Goal: Task Accomplishment & Management: Manage account settings

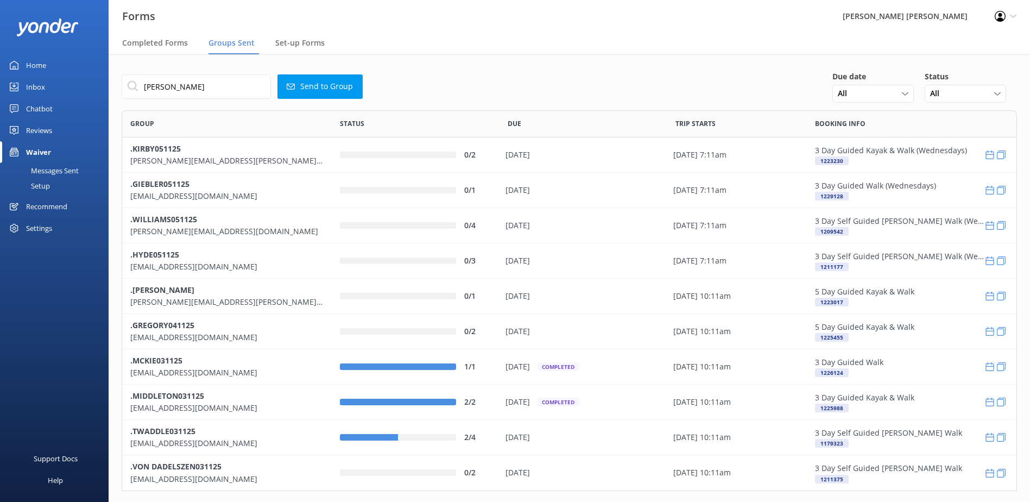
click at [105, 77] on div "Forms [PERSON_NAME] [PERSON_NAME] Profile Settings Logout Completed Forms Group…" at bounding box center [515, 277] width 1030 height 447
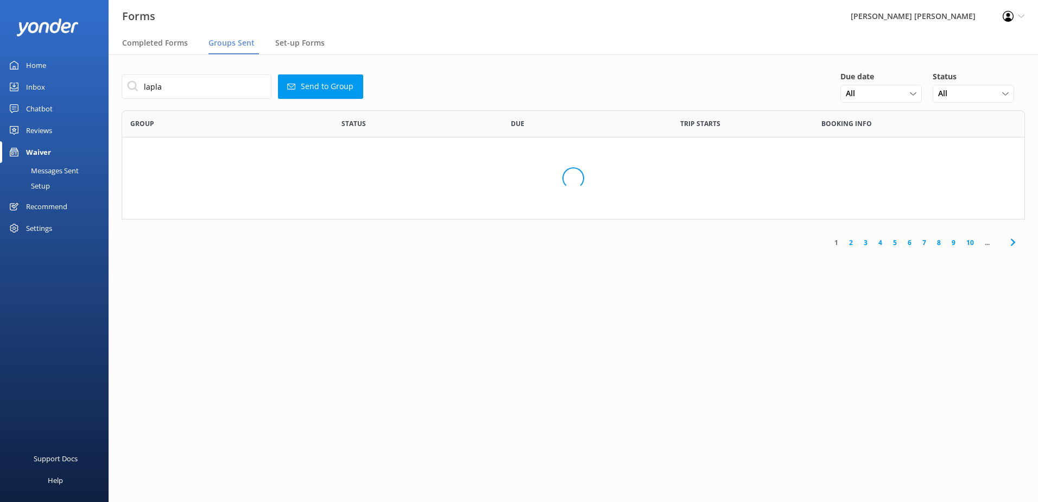
scroll to position [9, 9]
drag, startPoint x: 137, startPoint y: 87, endPoint x: 124, endPoint y: 87, distance: 13.6
click at [124, 87] on input "[PERSON_NAME]" at bounding box center [197, 86] width 150 height 24
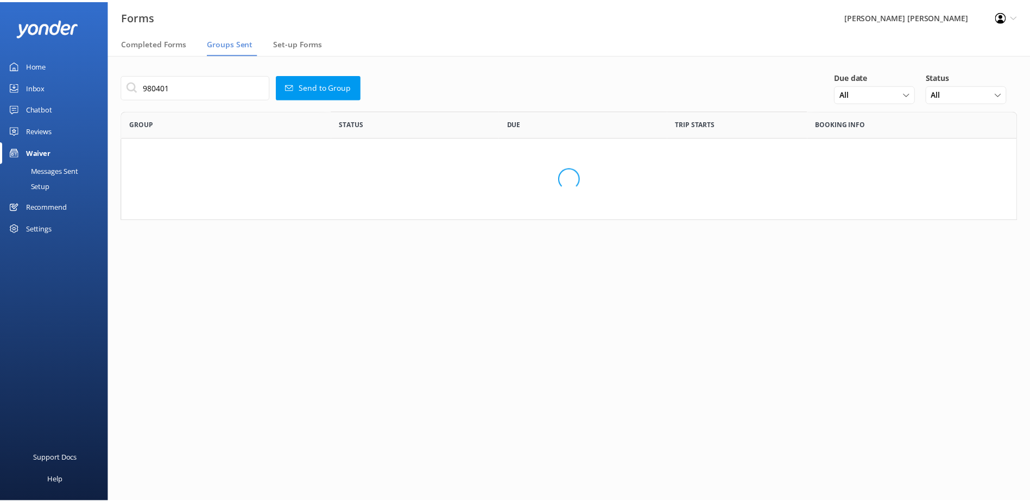
scroll to position [101, 895]
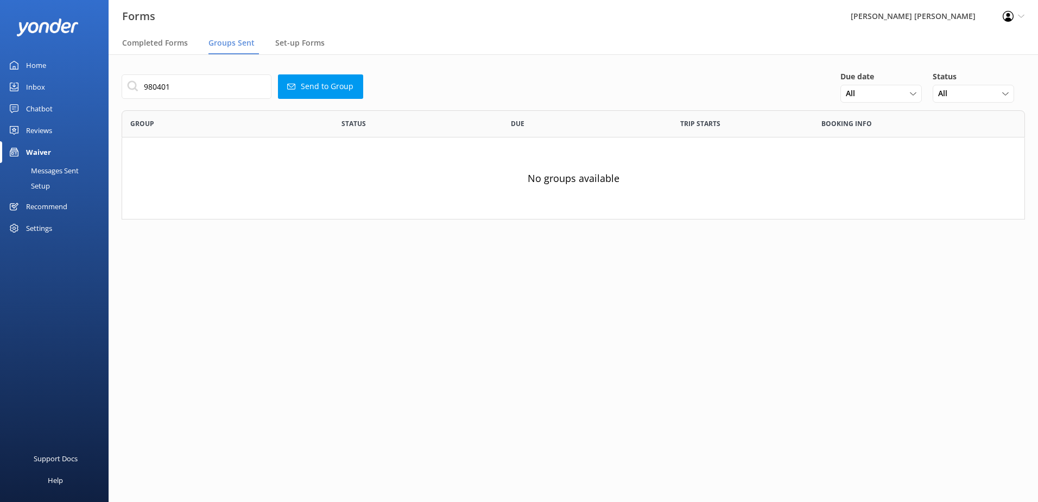
click at [111, 84] on div "980401 Send to Group Due date All [DATE] [DATE] Last 7 days Next 7 days All Cus…" at bounding box center [574, 153] width 930 height 198
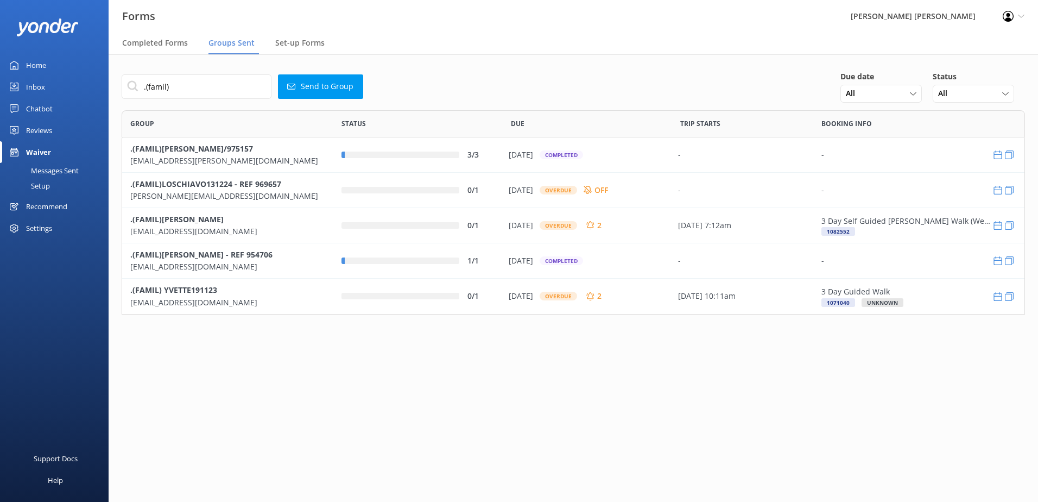
scroll to position [196, 895]
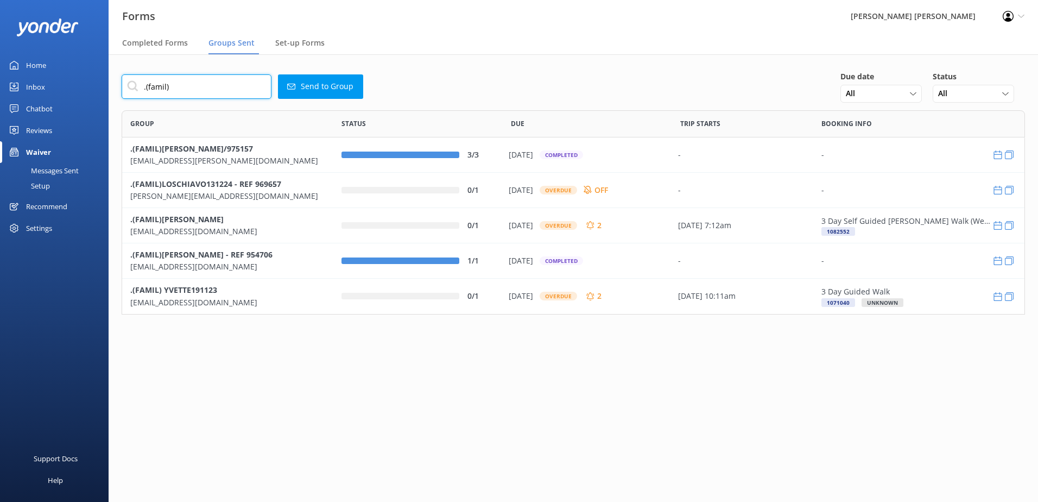
drag, startPoint x: 185, startPoint y: 89, endPoint x: 91, endPoint y: 85, distance: 94.0
click at [91, 85] on div "Forms Wilsons [PERSON_NAME] Profile Settings Logout Completed Forms Groups Sent…" at bounding box center [519, 277] width 1038 height 447
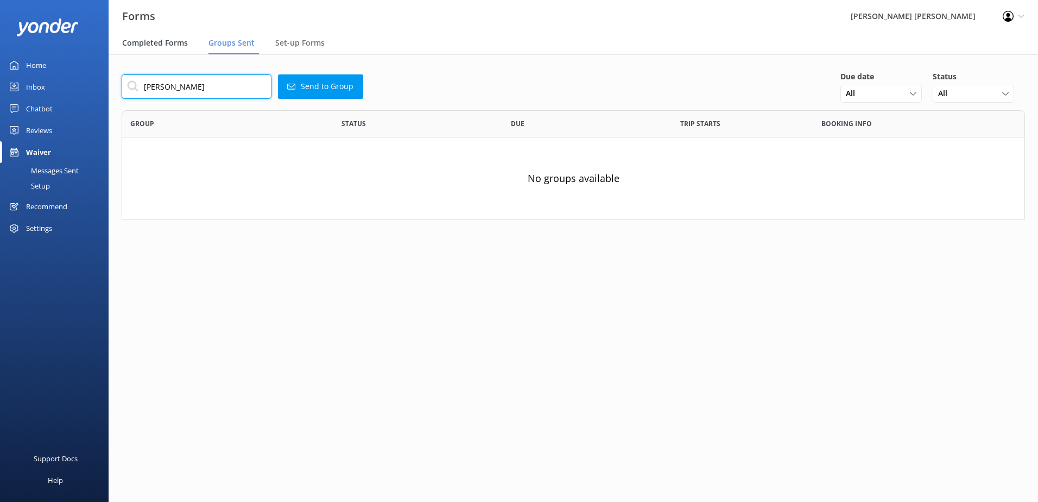
type input "[PERSON_NAME]"
click at [150, 45] on span "Completed Forms" at bounding box center [155, 42] width 66 height 11
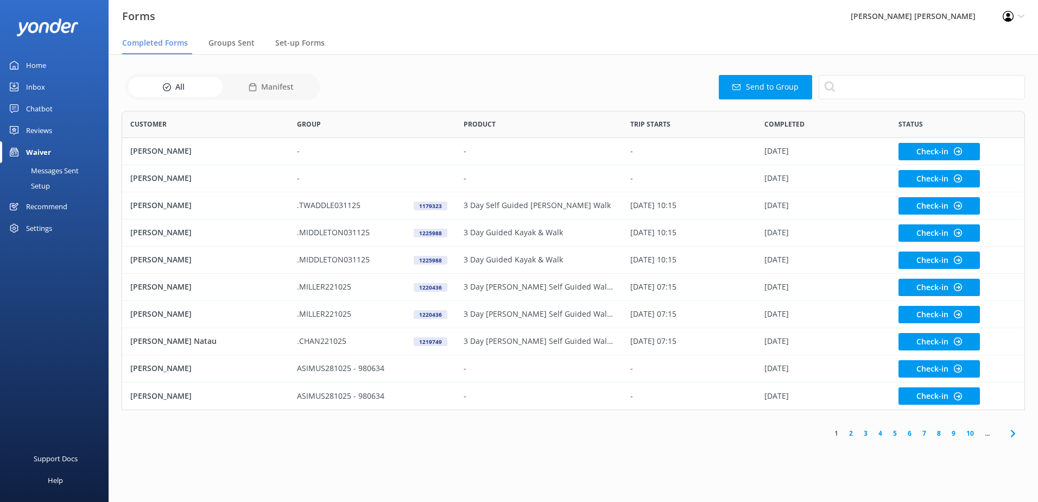
scroll to position [291, 895]
click at [842, 84] on input "text" at bounding box center [922, 87] width 206 height 24
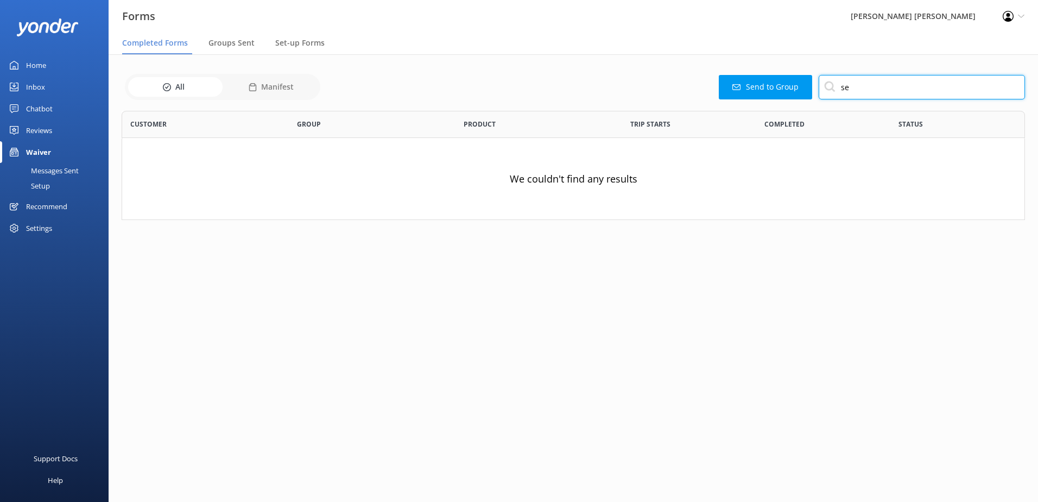
type input "s"
type input "[PERSON_NAME]"
